Goal: Navigation & Orientation: Find specific page/section

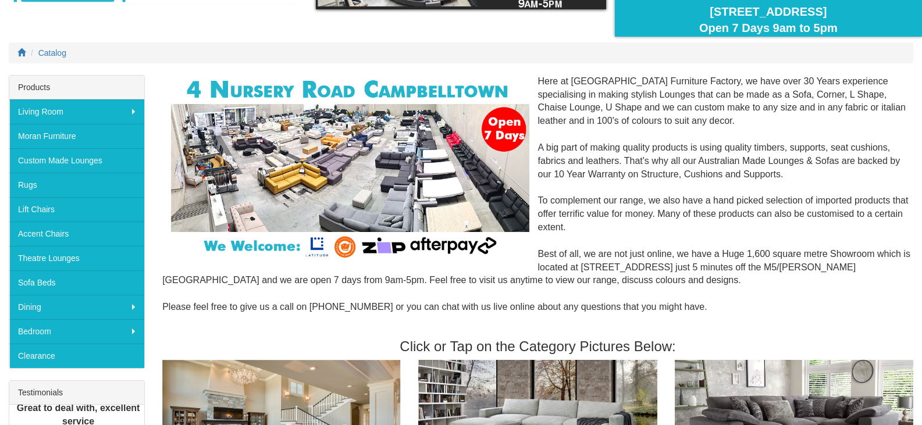
scroll to position [116, 0]
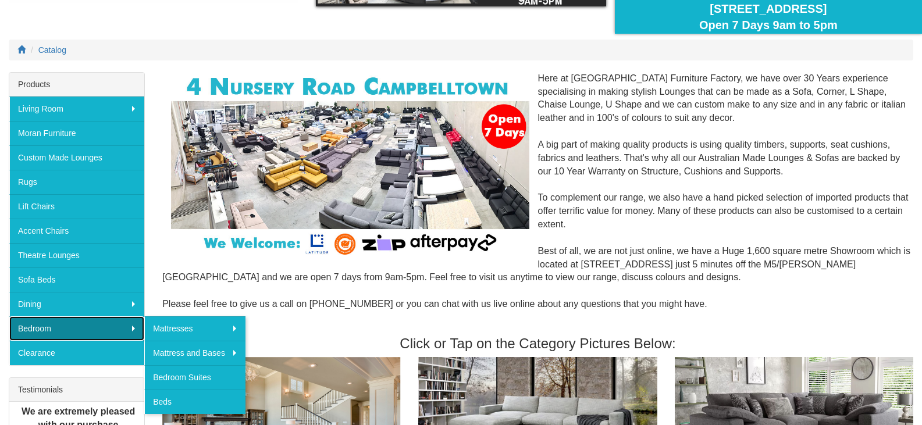
click at [86, 328] on link "Bedroom" at bounding box center [76, 328] width 135 height 24
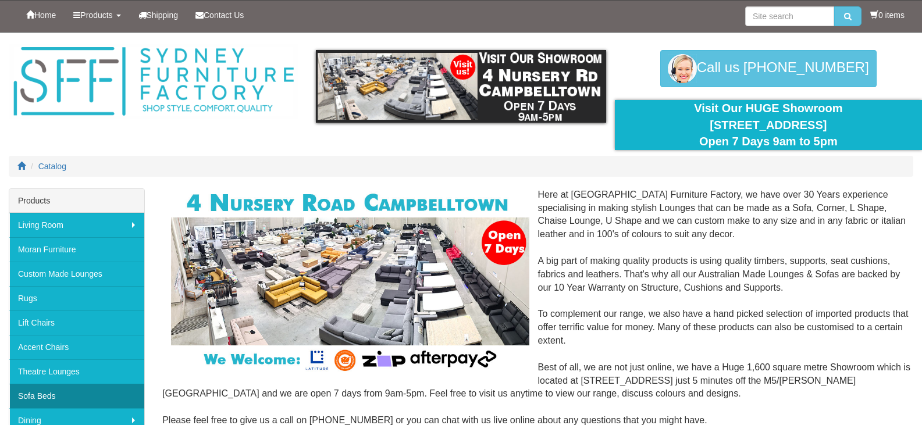
scroll to position [116, 0]
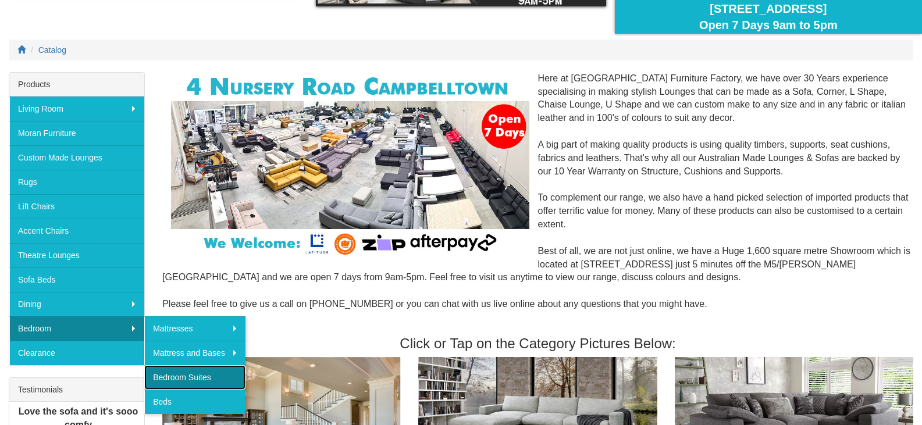
click at [171, 374] on link "Bedroom Suites" at bounding box center [194, 377] width 101 height 24
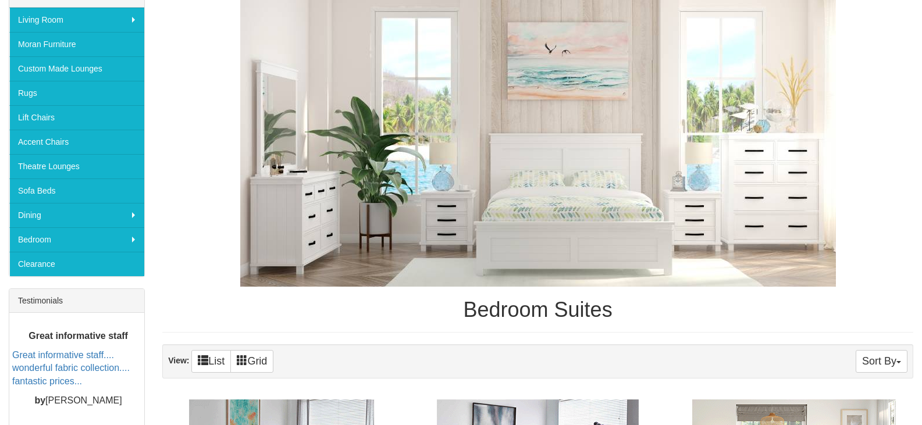
scroll to position [174, 0]
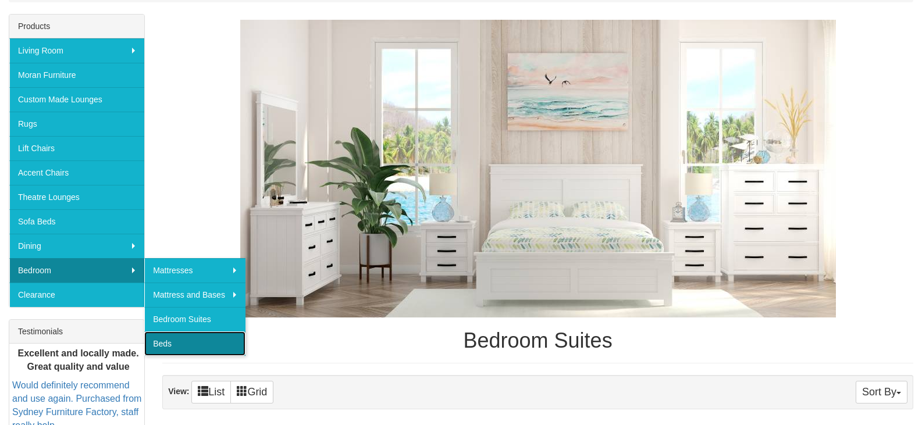
click at [172, 340] on link "Beds" at bounding box center [194, 343] width 101 height 24
